Goal: Information Seeking & Learning: Understand process/instructions

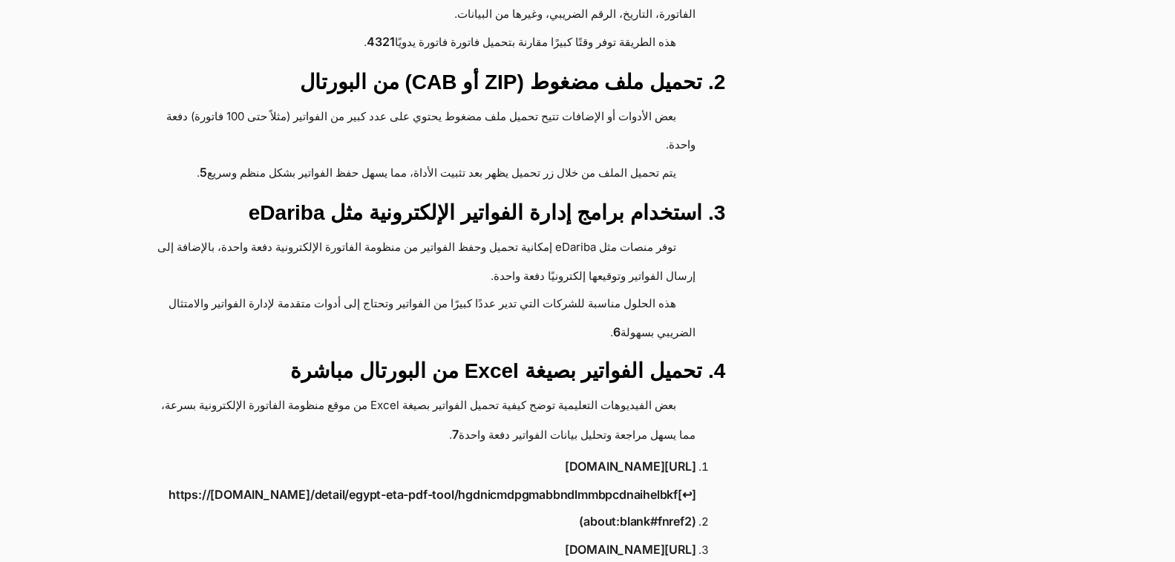
scroll to position [520, 0]
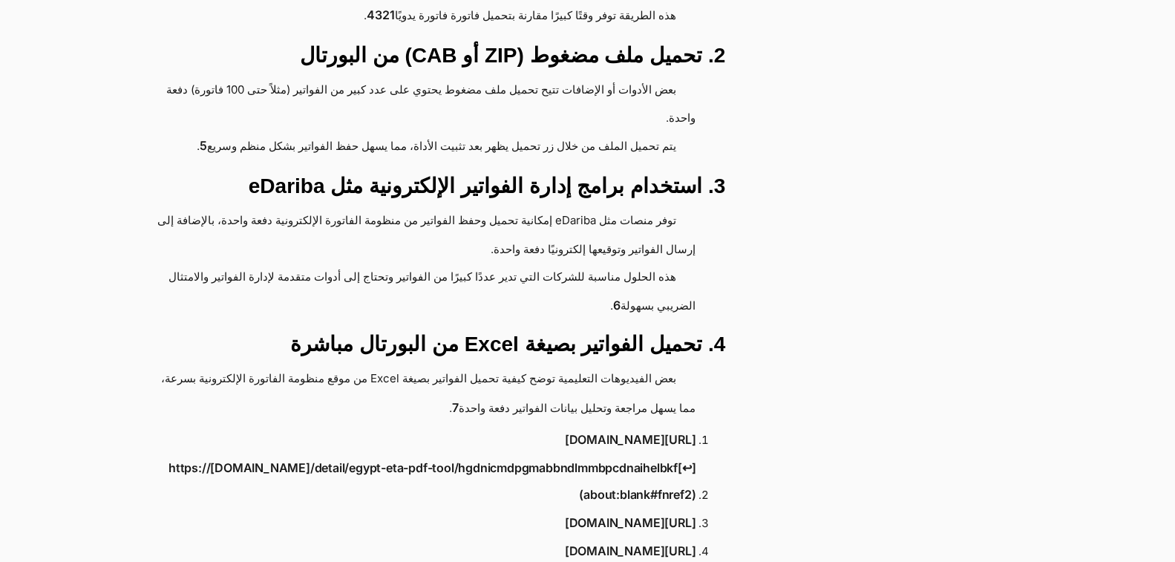
click at [664, 454] on link "https://[DOMAIN_NAME]/detail/egypt-eta-pdf-tool/hgdnicmdpgmabbndlmmbpcdnaihelbk…" at bounding box center [424, 481] width 543 height 55
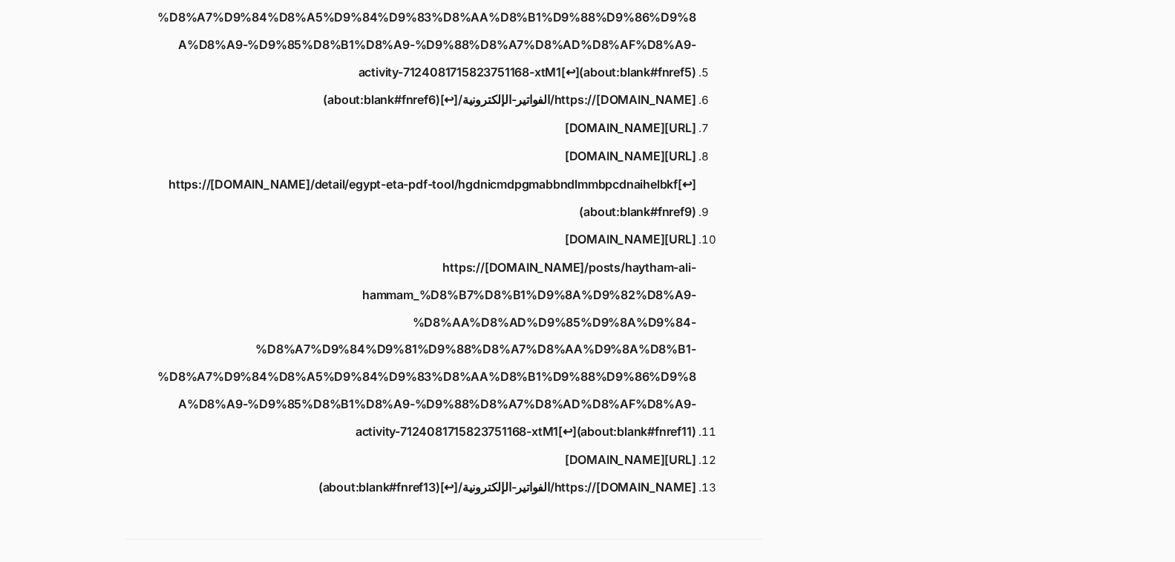
scroll to position [1262, 0]
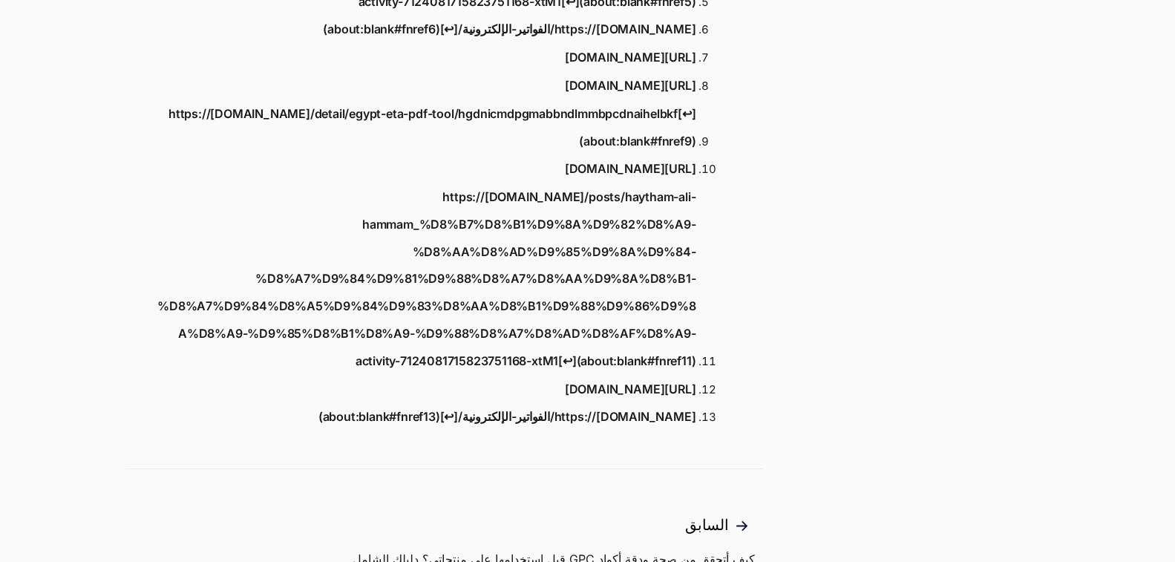
click at [587, 403] on link "https://edariba.com/الفواتير-الإلكترونية/[↩︎](about:blank#fnref13)" at bounding box center [508, 416] width 378 height 27
click at [584, 256] on link "https://[DOMAIN_NAME]/posts/haytham-ali-hammam_%D8%B7%D8%B1%D9%8A%D9%82%D8%A9-%…" at bounding box center [424, 280] width 543 height 192
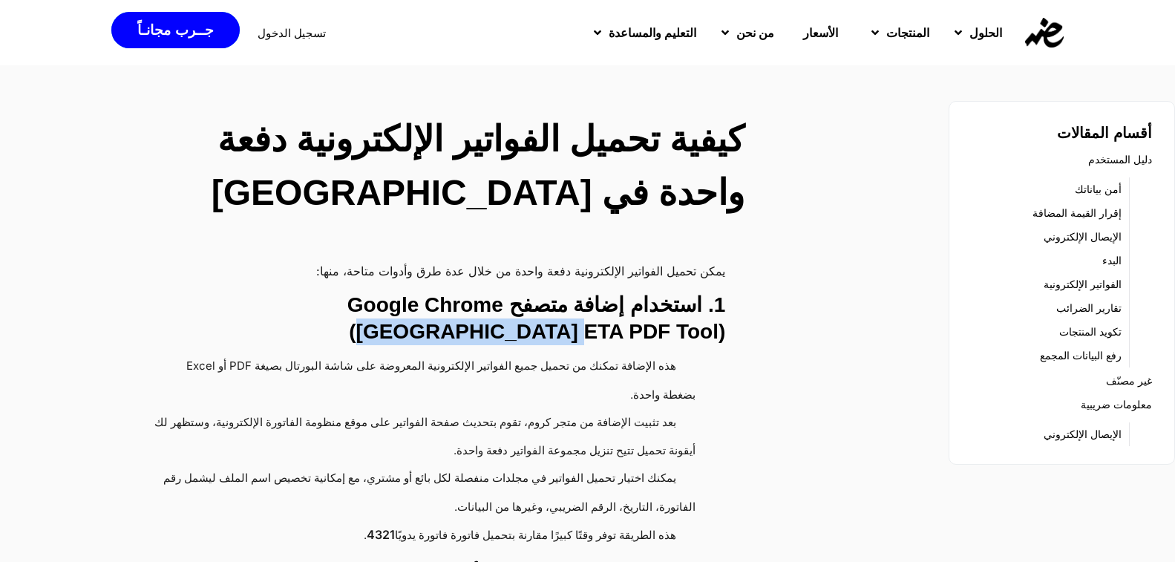
drag, startPoint x: 538, startPoint y: 307, endPoint x: 354, endPoint y: 308, distance: 184.2
click at [354, 308] on h3 "1. استخدام إضافة متصفح Google Chrome ([GEOGRAPHIC_DATA] ETA PDF Tool)" at bounding box center [425, 318] width 600 height 53
copy h3 "Egypt ETA PDF Tool"
